Goal: Task Accomplishment & Management: Complete application form

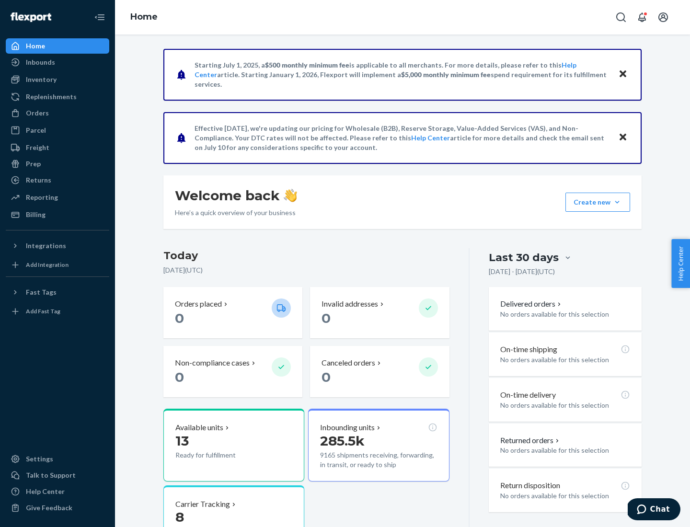
click at [36, 113] on div "Orders" at bounding box center [37, 113] width 23 height 10
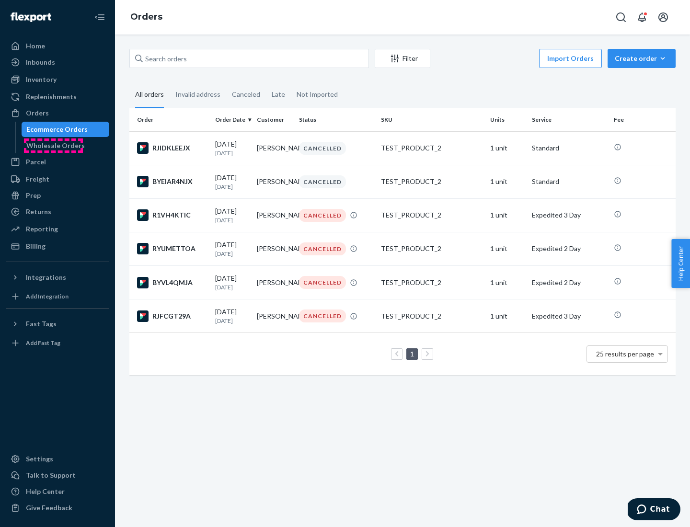
click at [53, 146] on div "Wholesale Orders" at bounding box center [55, 146] width 58 height 10
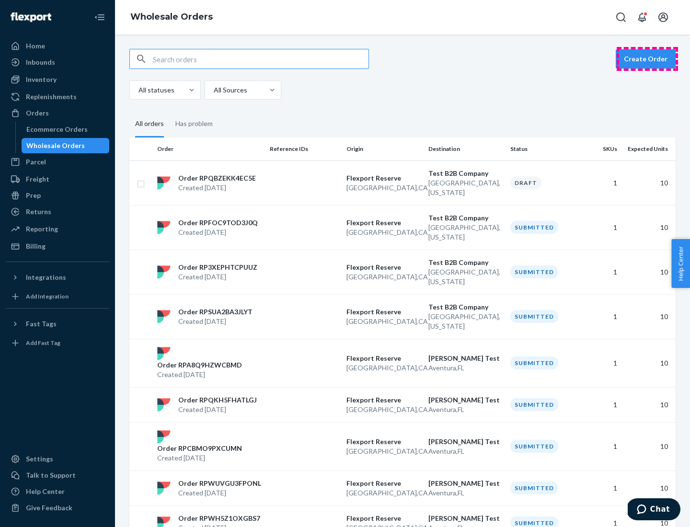
click at [648, 59] on button "Create Order" at bounding box center [646, 58] width 60 height 19
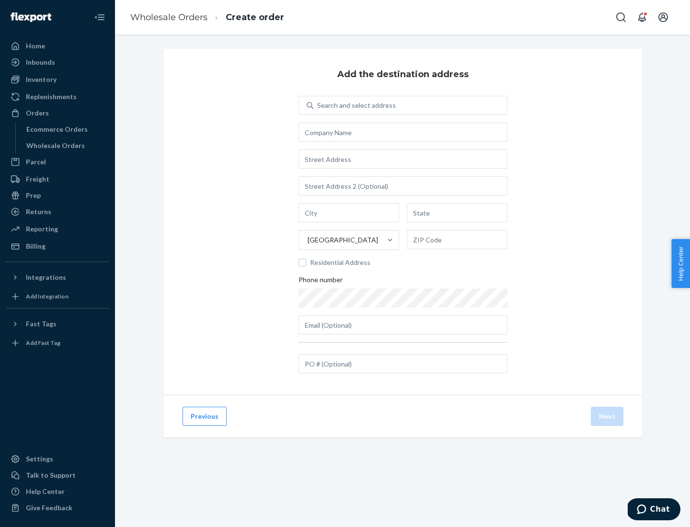
click at [355, 105] on div "Search and select address" at bounding box center [356, 106] width 79 height 10
click at [318, 105] on input "Search and select address" at bounding box center [317, 106] width 1 height 10
type input "Shubham Test"
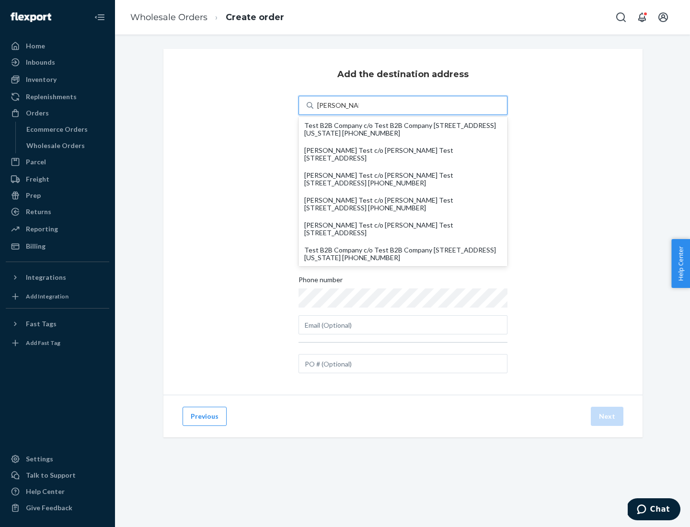
click at [403, 254] on div "Test B2B Company c/o Test B2B Company 1901 Avenue B North North Charleston, Sou…" at bounding box center [403, 253] width 198 height 15
click at [359, 110] on input "Shubham Test" at bounding box center [338, 106] width 42 height 10
type input "Test B2B Company"
type input "North Charleston"
type input "South Carolina"
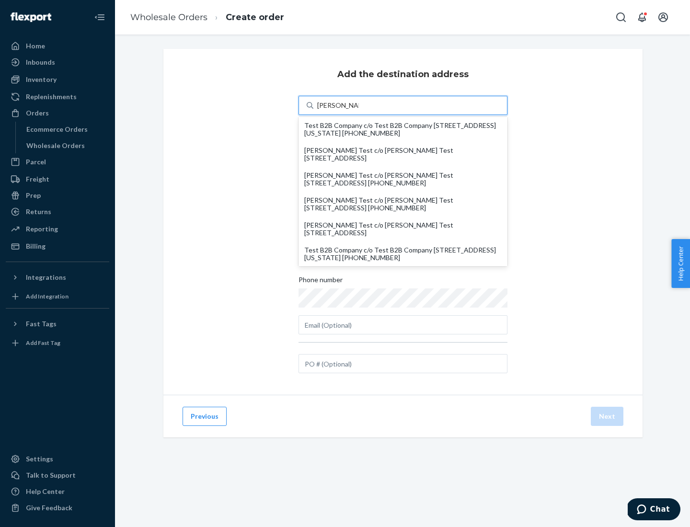
type input "29405"
type input "1901 Avenue B North"
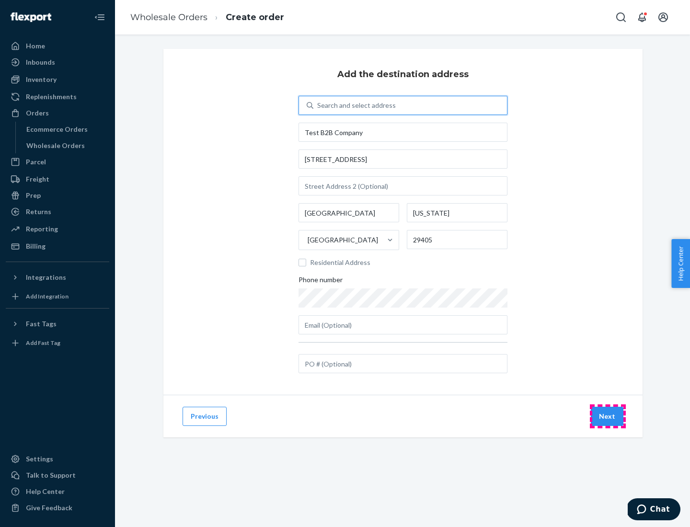
click at [608, 417] on button "Next" at bounding box center [607, 416] width 33 height 19
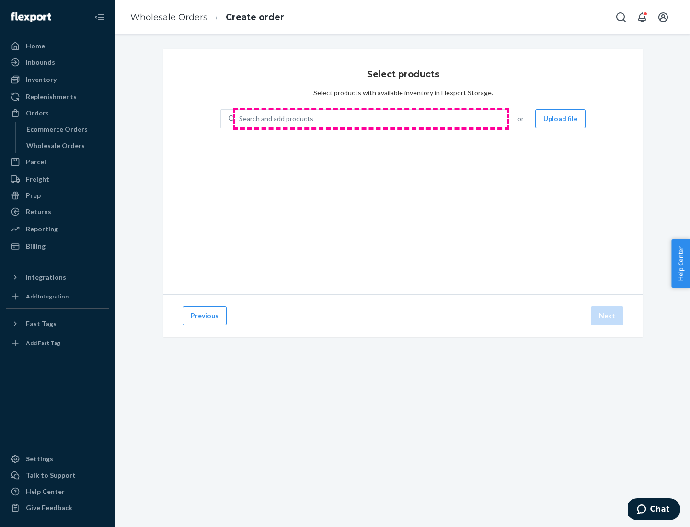
click at [371, 119] on div "Search and add products" at bounding box center [370, 118] width 270 height 17
click at [240, 119] on input "Search and add products" at bounding box center [239, 119] width 1 height 10
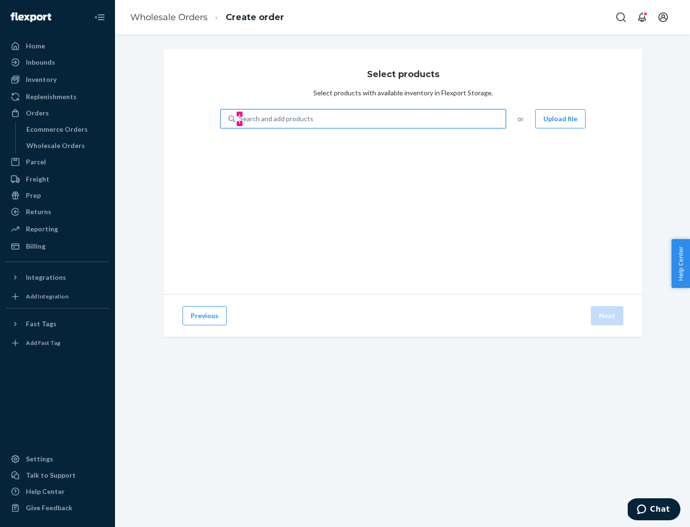
type input "test"
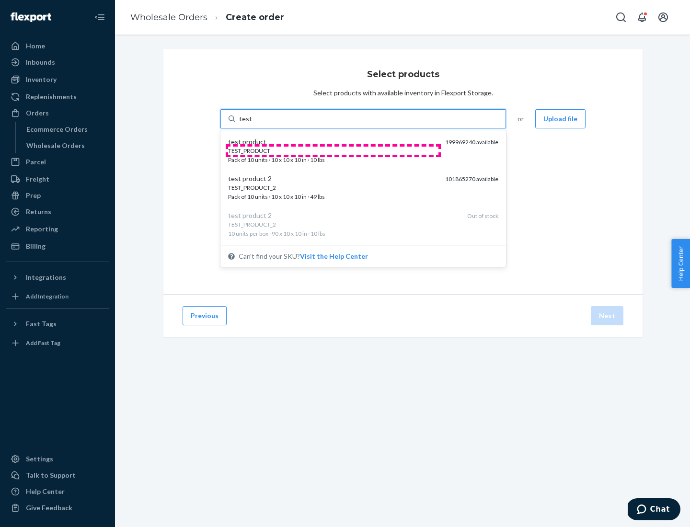
click at [333, 151] on div "TEST_PRODUCT" at bounding box center [332, 151] width 209 height 8
click at [252, 124] on input "test" at bounding box center [245, 119] width 12 height 10
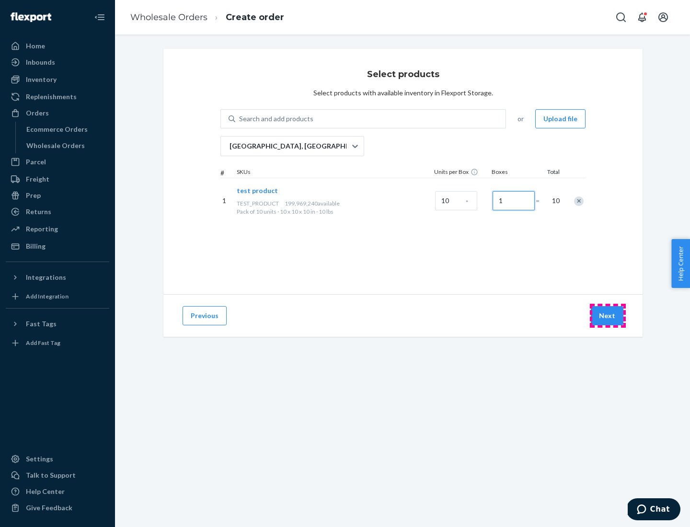
type input "1"
click at [608, 316] on button "Next" at bounding box center [607, 315] width 33 height 19
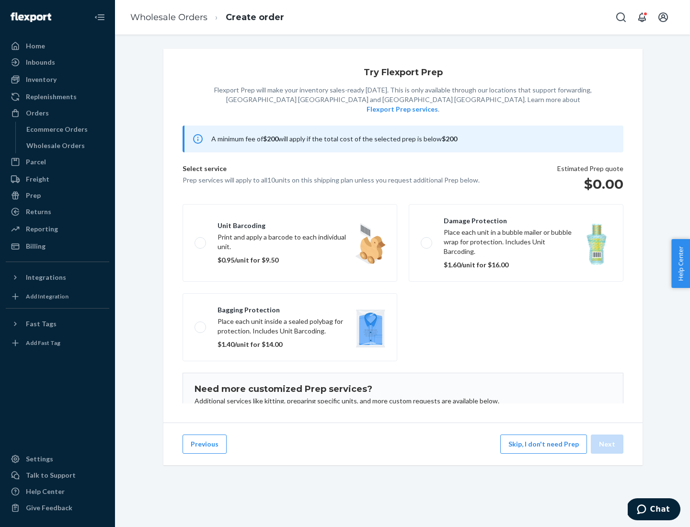
click at [516, 228] on label "Damage protection Place each unit in a bubble mailer or bubble wrap for protect…" at bounding box center [516, 243] width 215 height 78
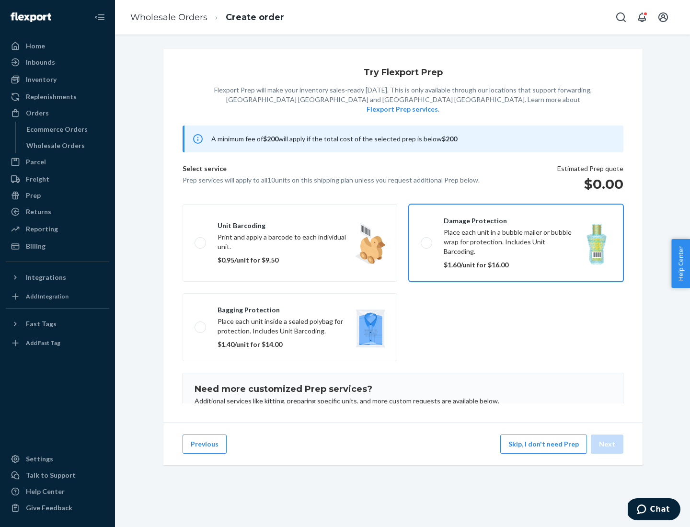
click at [427, 240] on input "Damage protection Place each unit in a bubble mailer or bubble wrap for protect…" at bounding box center [424, 243] width 6 height 6
checkbox input "true"
click at [608, 444] on button "Next" at bounding box center [607, 444] width 33 height 19
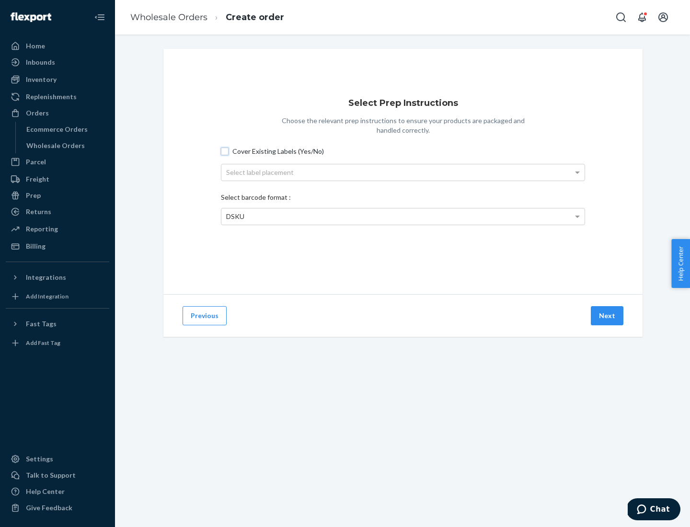
click at [225, 151] on input "Cover Existing Labels (Yes/No)" at bounding box center [225, 152] width 8 height 8
checkbox input "true"
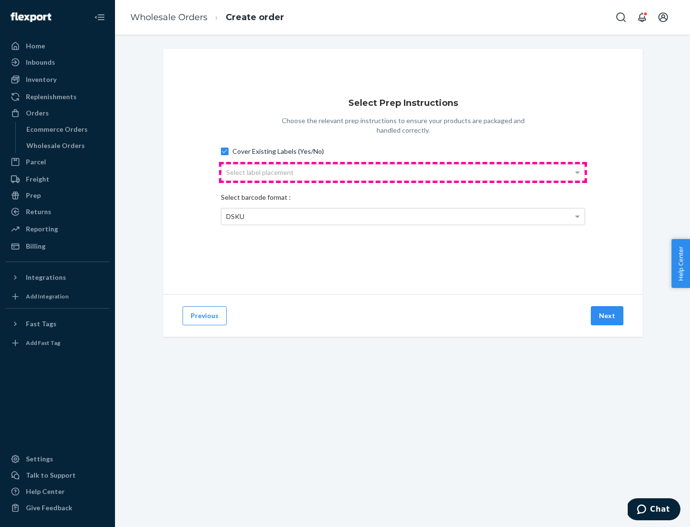
click at [403, 172] on div "Select label placement" at bounding box center [402, 172] width 363 height 16
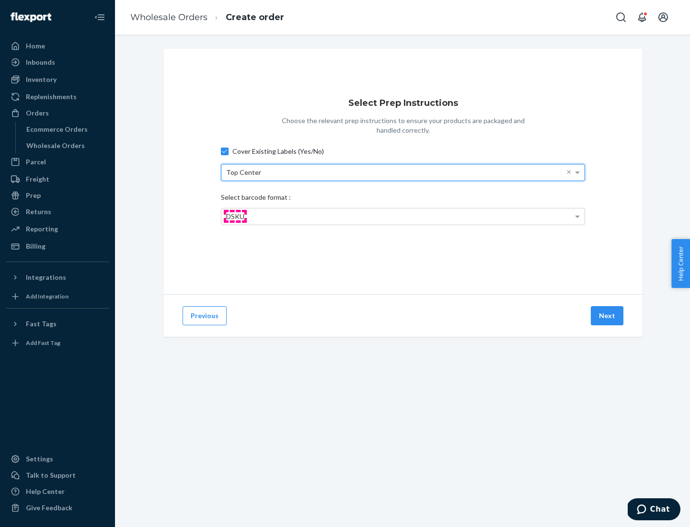
click at [235, 216] on span "DSKU" at bounding box center [235, 216] width 18 height 8
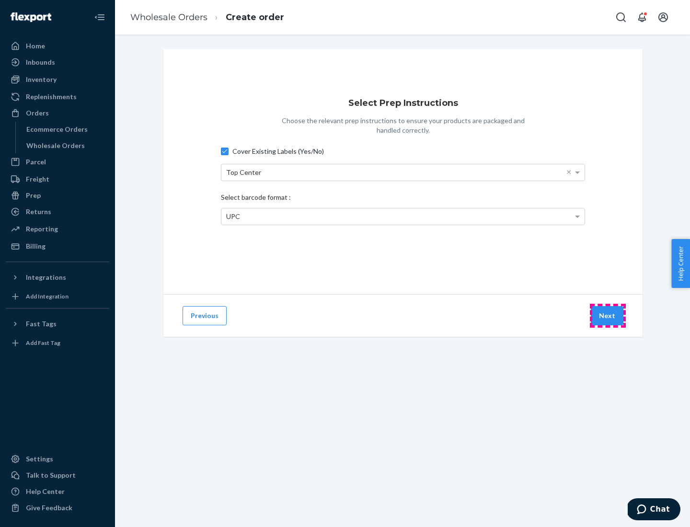
click at [608, 316] on button "Next" at bounding box center [607, 315] width 33 height 19
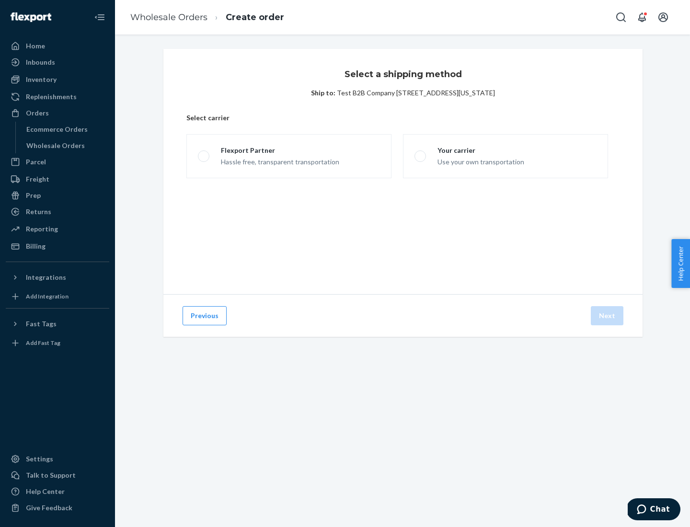
click at [203, 156] on span at bounding box center [204, 157] width 12 height 12
click at [203, 156] on input "Flexport Partner Hassle free, transparent transportation" at bounding box center [201, 156] width 6 height 6
radio input "true"
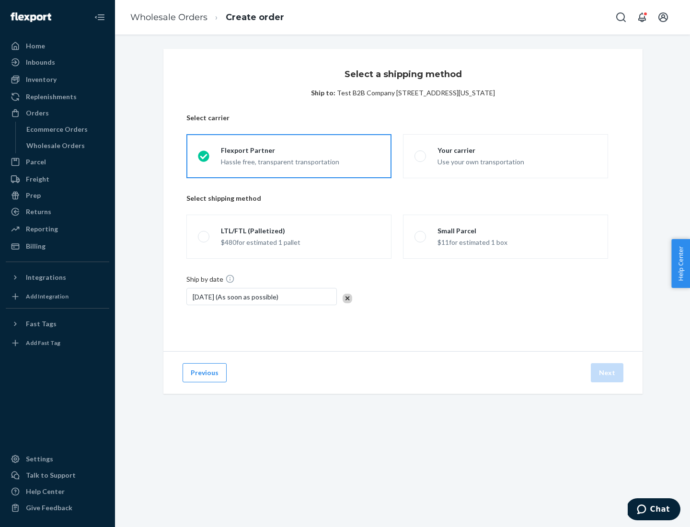
click at [203, 237] on span at bounding box center [204, 237] width 12 height 12
click at [203, 237] on input "LTL/FTL (Palletized) $480 for estimated 1 pallet" at bounding box center [201, 237] width 6 height 6
radio input "true"
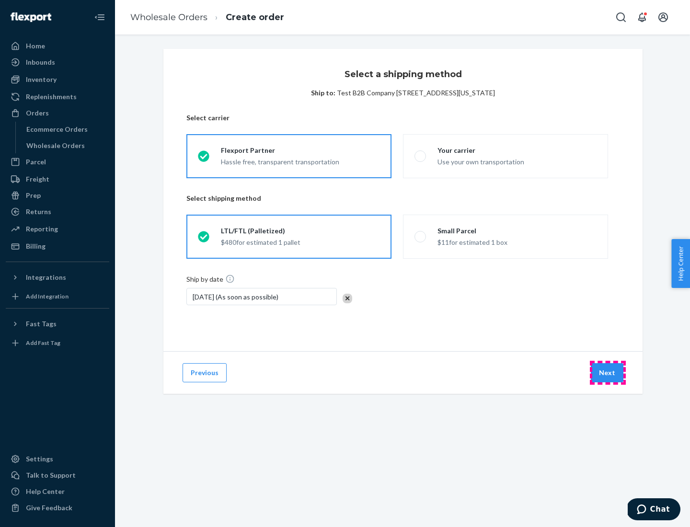
click at [608, 373] on button "Next" at bounding box center [607, 372] width 33 height 19
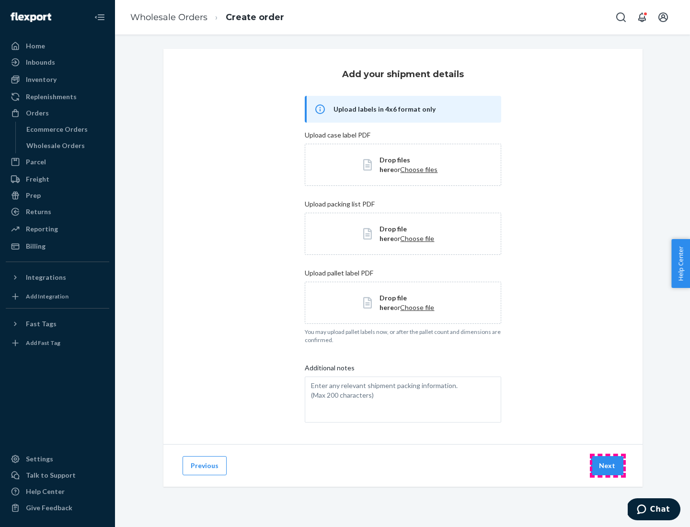
click at [608, 466] on button "Next" at bounding box center [607, 465] width 33 height 19
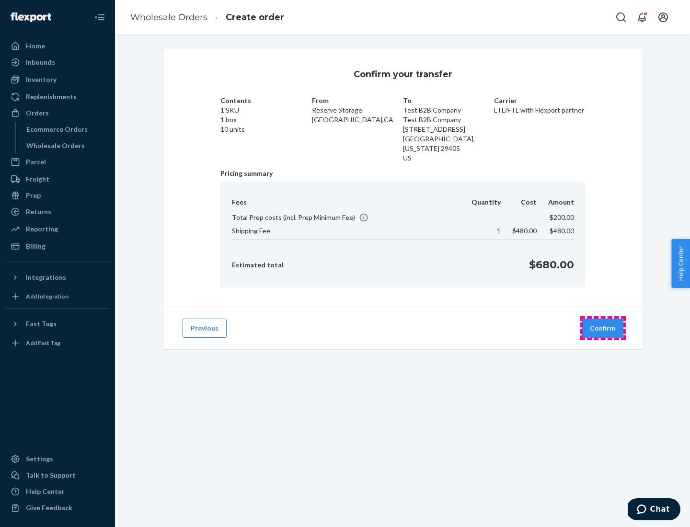
click at [603, 328] on button "Confirm" at bounding box center [603, 328] width 42 height 19
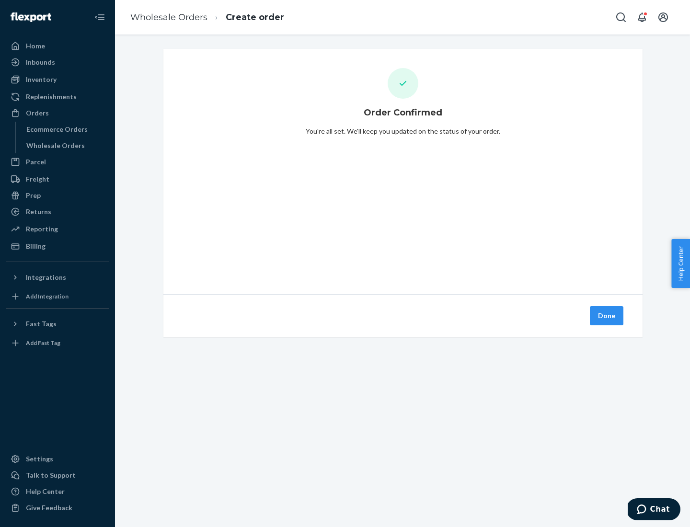
click at [607, 316] on button "Done" at bounding box center [607, 315] width 34 height 19
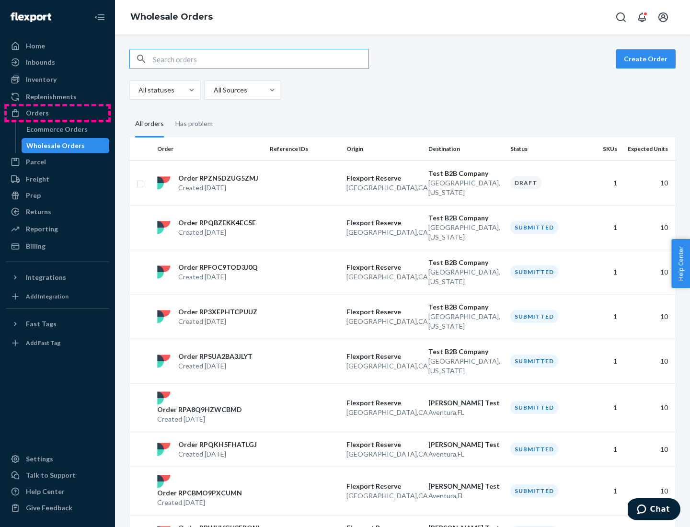
click at [58, 113] on div "Orders" at bounding box center [58, 112] width 102 height 13
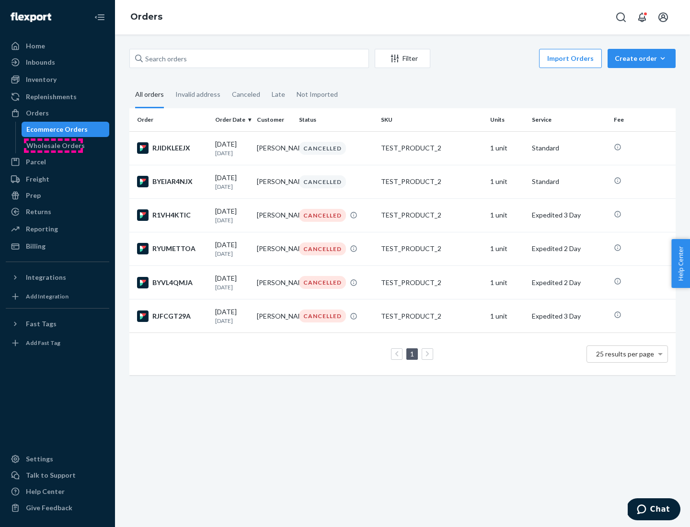
click at [53, 146] on div "Wholesale Orders" at bounding box center [55, 146] width 58 height 10
